Goal: Information Seeking & Learning: Check status

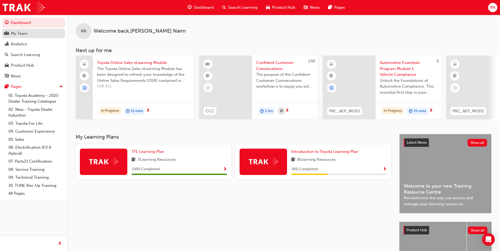
click at [19, 35] on div "My Team" at bounding box center [19, 34] width 17 height 6
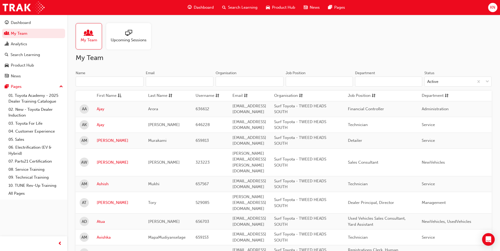
click at [109, 81] on input "Name" at bounding box center [110, 82] width 68 height 10
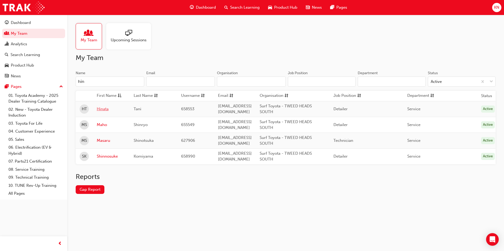
type input "hin"
click at [106, 109] on link "Hinata" at bounding box center [111, 109] width 29 height 6
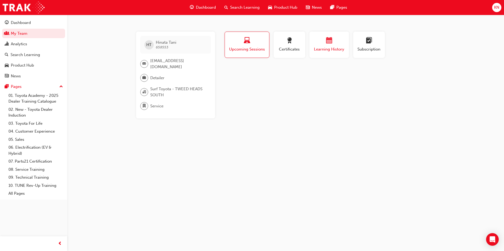
click at [331, 42] on span "calendar-icon" at bounding box center [329, 40] width 6 height 7
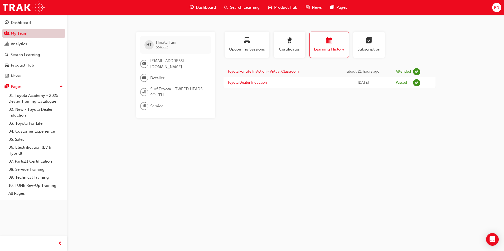
click at [12, 31] on link "My Team" at bounding box center [33, 34] width 63 height 10
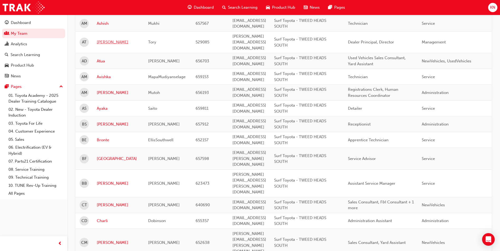
scroll to position [184, 0]
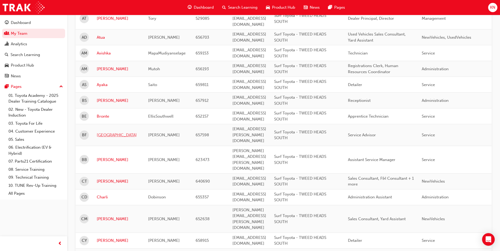
click at [105, 132] on link "[GEOGRAPHIC_DATA]" at bounding box center [118, 135] width 43 height 6
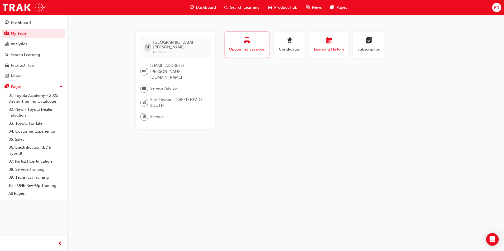
click at [335, 42] on div "button" at bounding box center [329, 41] width 32 height 8
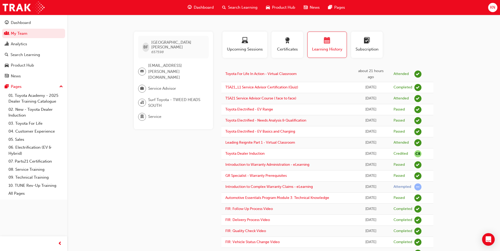
click at [490, 8] on span "KN" at bounding box center [492, 7] width 5 height 6
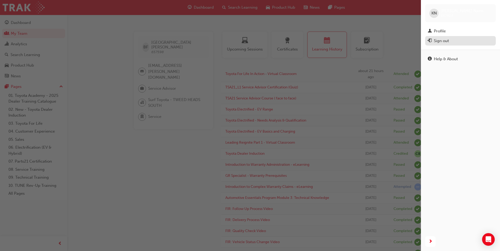
click at [467, 41] on div "Sign out" at bounding box center [460, 41] width 65 height 7
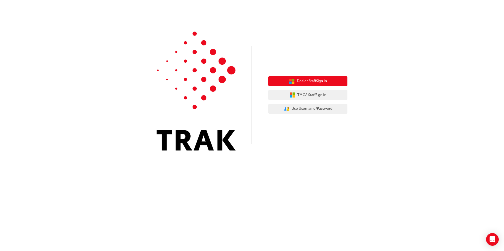
click at [318, 81] on span "Dealer Staff Sign In" at bounding box center [312, 81] width 30 height 6
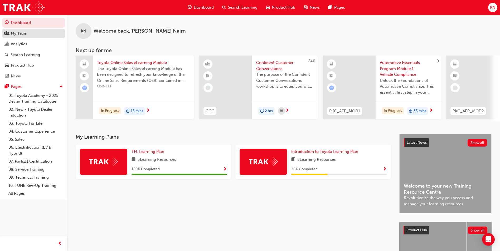
click at [30, 34] on div "My Team" at bounding box center [34, 33] width 58 height 7
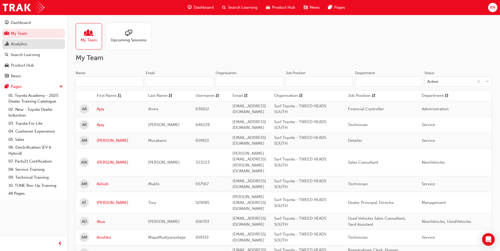
click at [43, 44] on div "Analytics" at bounding box center [34, 44] width 58 height 7
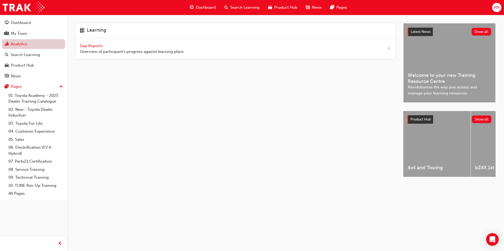
click at [208, 55] on div "Gap Reports Overview of participant's progress against learning plans." at bounding box center [235, 49] width 319 height 21
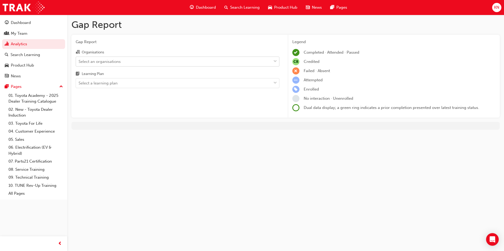
click at [202, 63] on div "Select an organisations" at bounding box center [173, 61] width 195 height 9
click at [79, 63] on input "Organisations Select an organisations" at bounding box center [79, 61] width 1 height 4
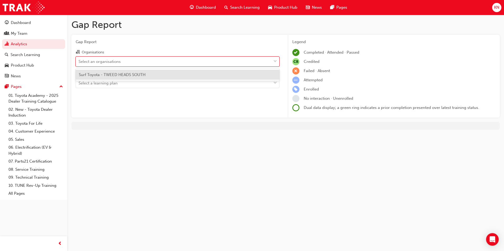
click at [194, 74] on div "Surf Toyota - TWEED HEADS SOUTH" at bounding box center [178, 75] width 204 height 10
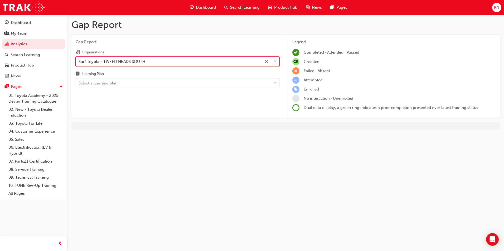
click at [174, 87] on div "Select a learning plan" at bounding box center [173, 83] width 195 height 9
click at [79, 85] on input "Learning Plan Select a learning plan" at bounding box center [79, 83] width 1 height 4
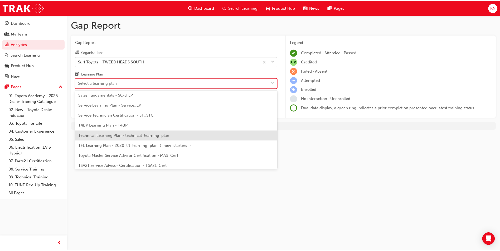
scroll to position [227, 0]
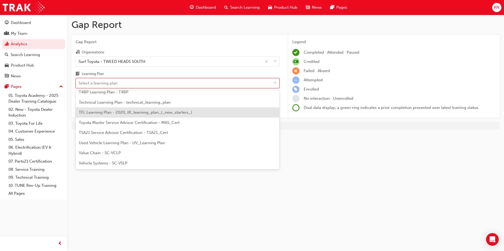
click at [157, 112] on span "TFL Learning Plan - 2020_tfl_learning_plan_(_new_starters_)" at bounding box center [135, 112] width 113 height 5
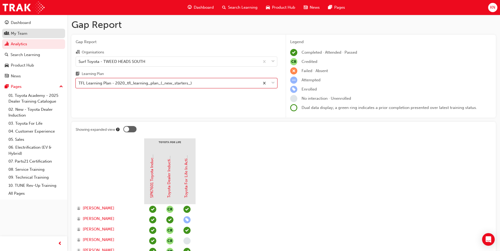
click at [22, 33] on div "My Team" at bounding box center [19, 34] width 17 height 6
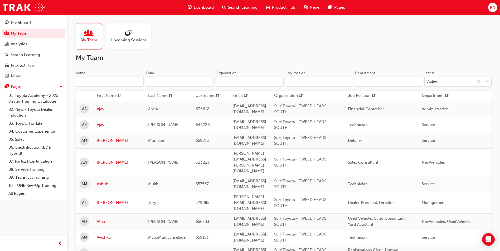
click at [129, 37] on span "sessionType_ONLINE_URL-icon" at bounding box center [128, 33] width 7 height 7
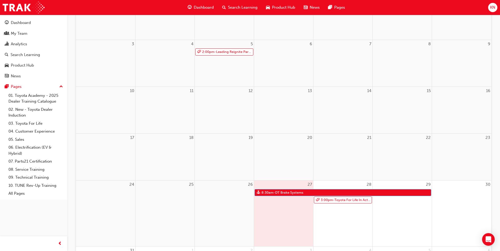
scroll to position [105, 0]
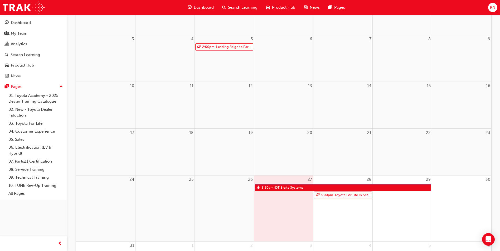
click at [287, 196] on div "27 8:30am - DT Brake Systems" at bounding box center [283, 209] width 59 height 66
click at [342, 197] on link "3:00pm - Toyota For Life In Action - Virtual Classroom" at bounding box center [343, 195] width 58 height 7
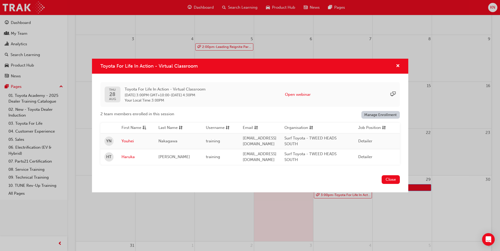
click at [401, 65] on div "Toyota For Life In Action - Virtual Classroom" at bounding box center [250, 66] width 316 height 15
click at [398, 64] on span "cross-icon" at bounding box center [398, 66] width 4 height 5
